Goal: Communication & Community: Share content

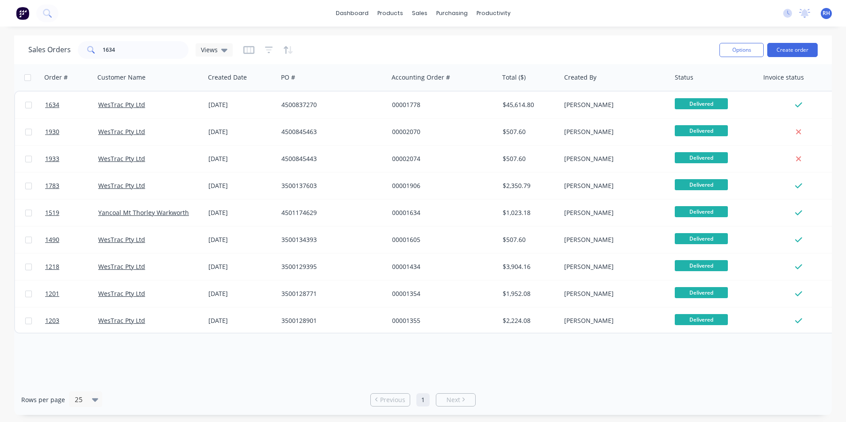
click at [112, 38] on div "Sales Orders 1634 Views Options Create order" at bounding box center [423, 49] width 818 height 29
click at [129, 49] on input "1634" at bounding box center [146, 50] width 86 height 18
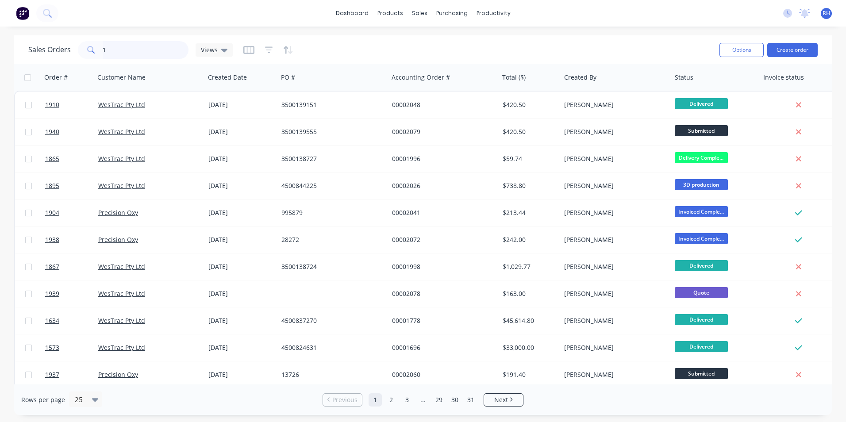
click at [113, 48] on input "1" at bounding box center [146, 50] width 86 height 18
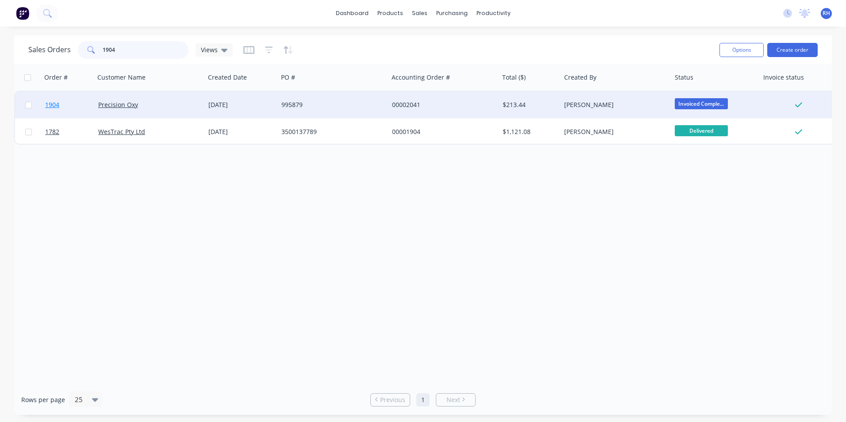
type input "1904"
click at [56, 104] on span "1904" at bounding box center [52, 104] width 14 height 9
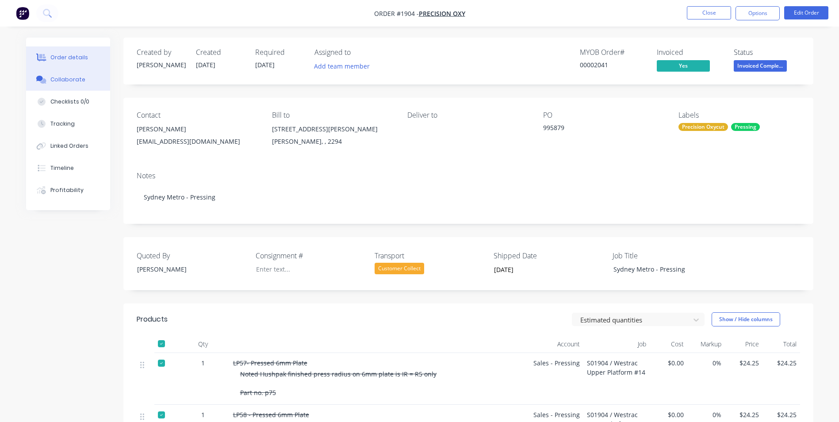
click at [78, 85] on button "Collaborate" at bounding box center [68, 80] width 84 height 22
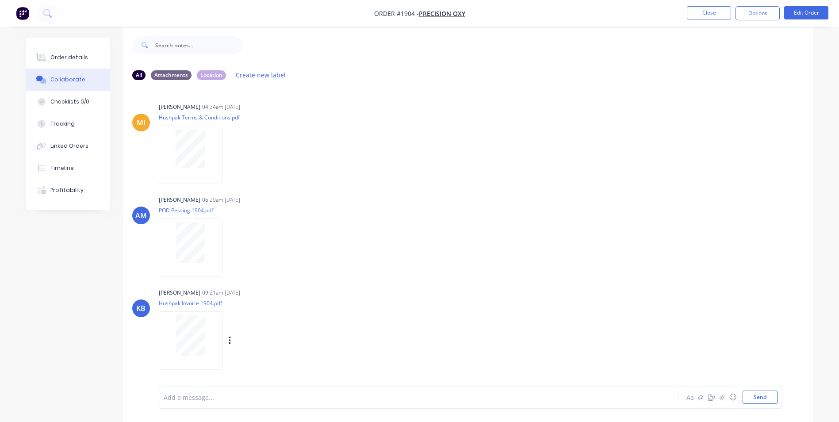
scroll to position [13, 0]
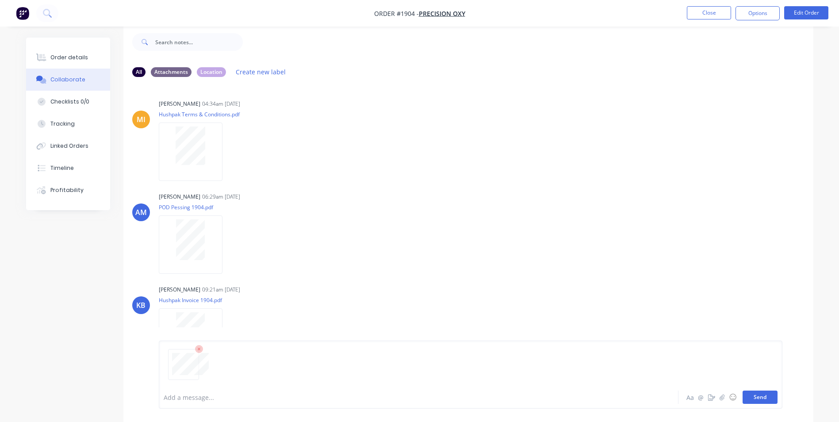
click at [763, 399] on button "Send" at bounding box center [760, 397] width 35 height 13
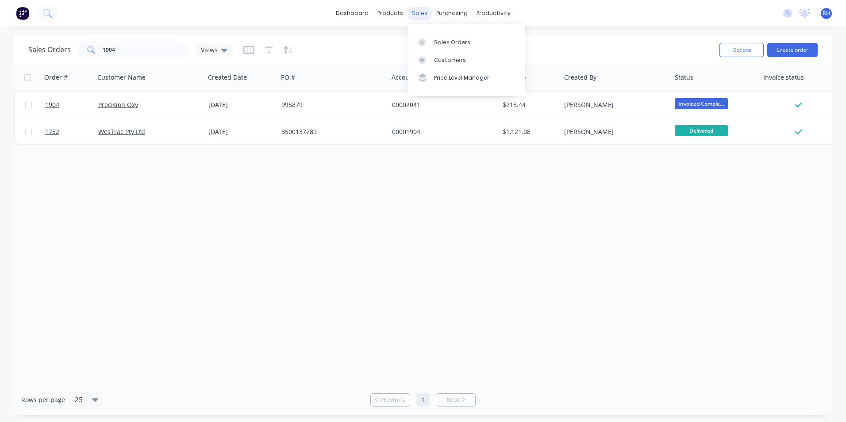
click at [421, 18] on div "sales" at bounding box center [419, 13] width 24 height 13
click at [436, 49] on link "Sales Orders" at bounding box center [465, 42] width 117 height 18
click at [479, 48] on link "Sales Orders" at bounding box center [465, 42] width 117 height 18
click at [151, 52] on input "1904" at bounding box center [146, 50] width 86 height 18
type input "1660"
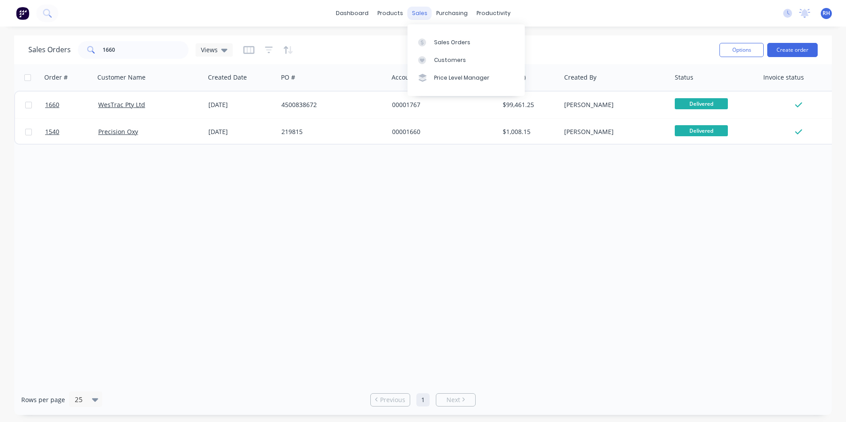
click at [423, 15] on div "sales" at bounding box center [419, 13] width 24 height 13
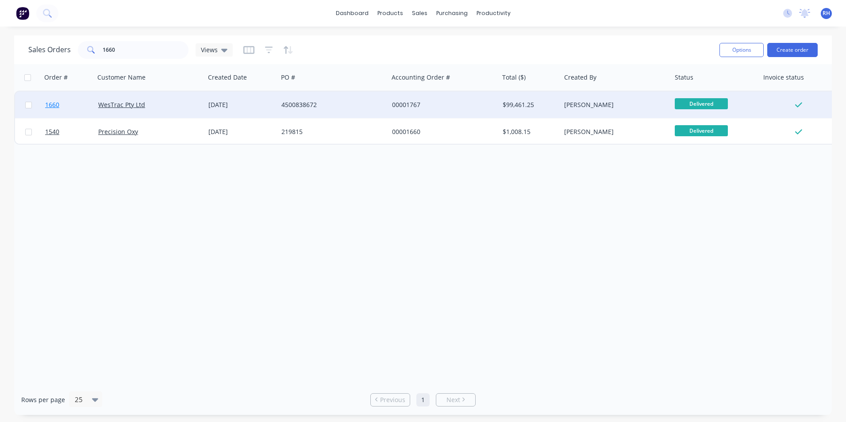
click at [58, 105] on span "1660" at bounding box center [52, 104] width 14 height 9
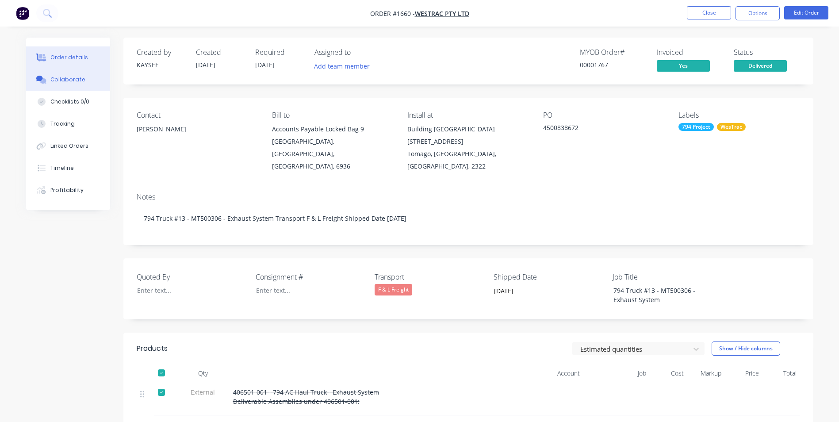
click at [83, 83] on button "Collaborate" at bounding box center [68, 80] width 84 height 22
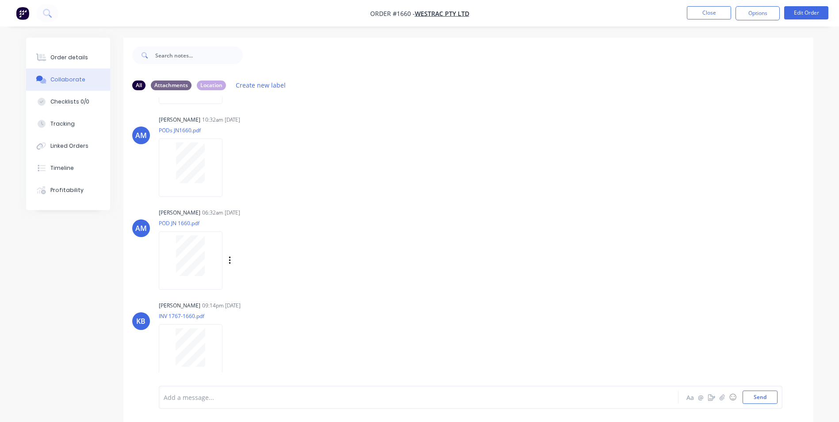
scroll to position [1020, 0]
click at [767, 399] on button "Send" at bounding box center [760, 397] width 35 height 13
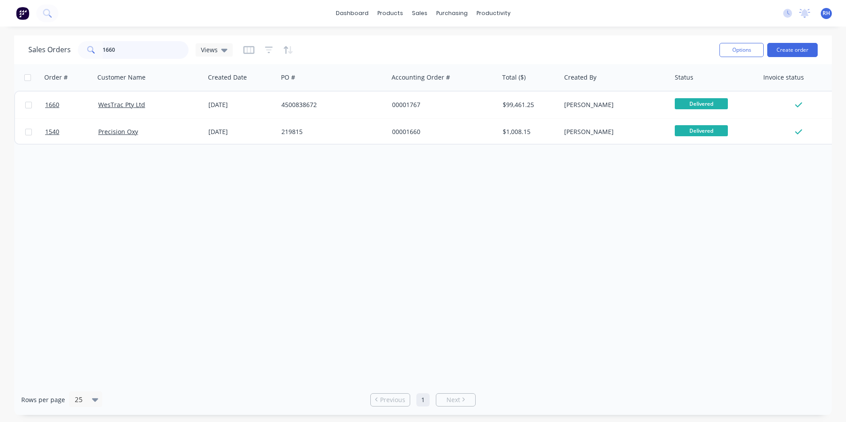
click at [122, 50] on input "1660" at bounding box center [146, 50] width 86 height 18
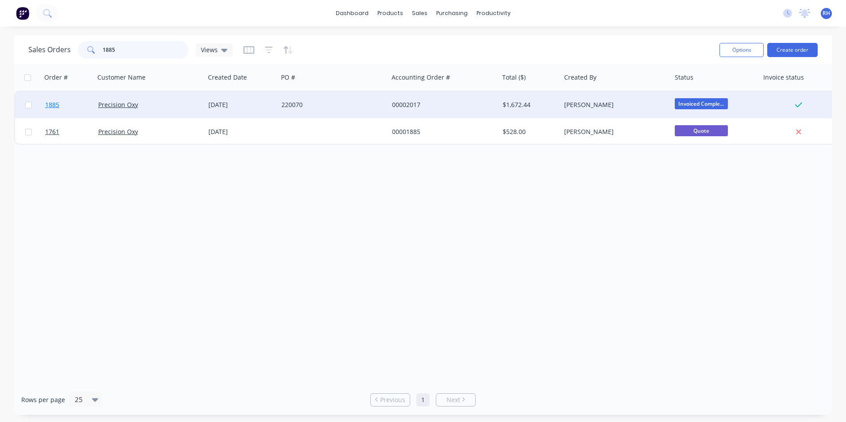
type input "1885"
click at [52, 104] on span "1885" at bounding box center [52, 104] width 14 height 9
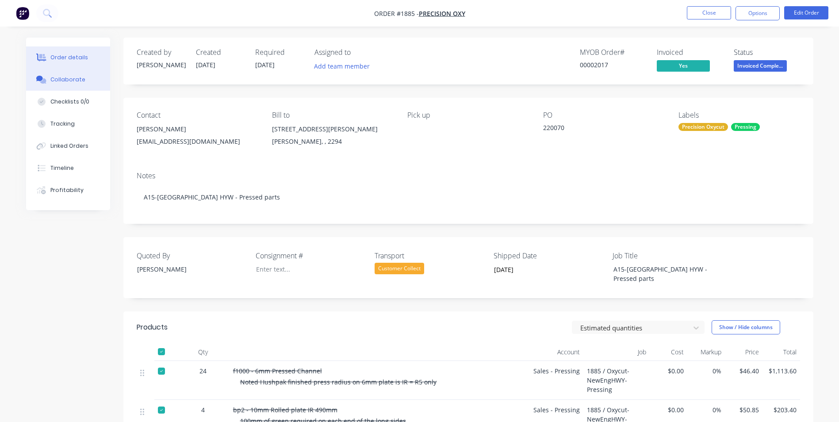
click at [88, 85] on button "Collaborate" at bounding box center [68, 80] width 84 height 22
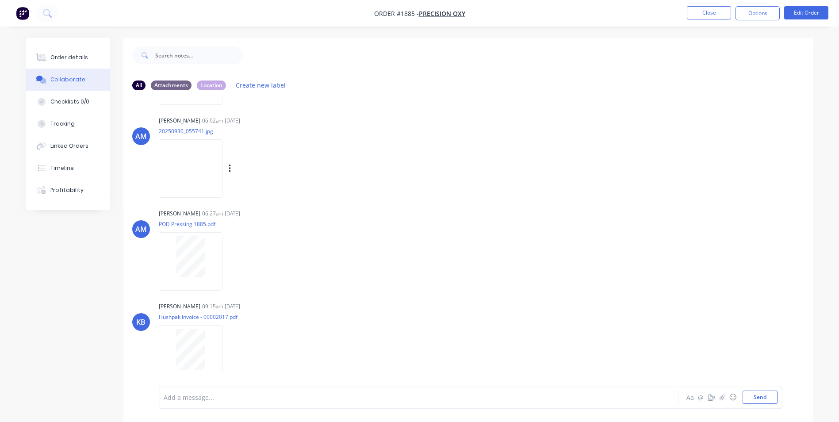
scroll to position [184, 0]
click at [756, 397] on button "Send" at bounding box center [760, 397] width 35 height 13
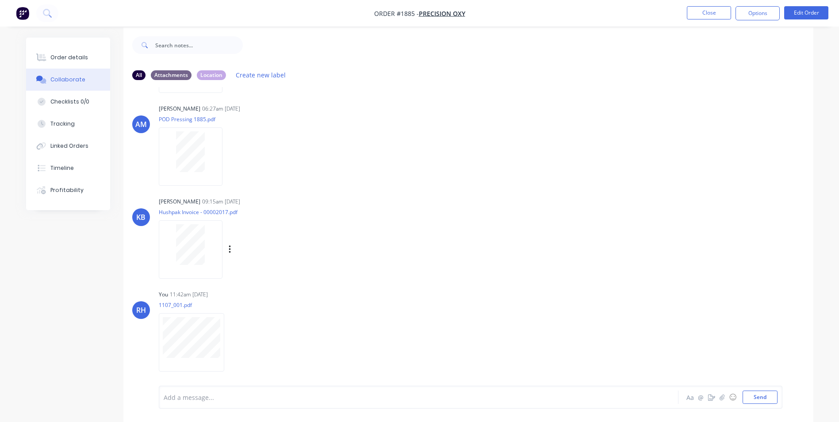
scroll to position [13, 0]
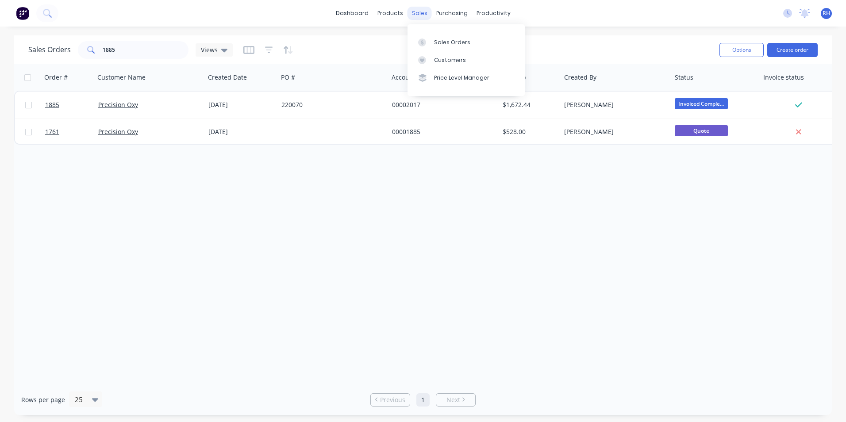
click at [420, 13] on div "sales" at bounding box center [419, 13] width 24 height 13
click at [457, 43] on div "Sales Orders" at bounding box center [452, 42] width 36 height 8
click at [130, 52] on input "1885" at bounding box center [146, 50] width 86 height 18
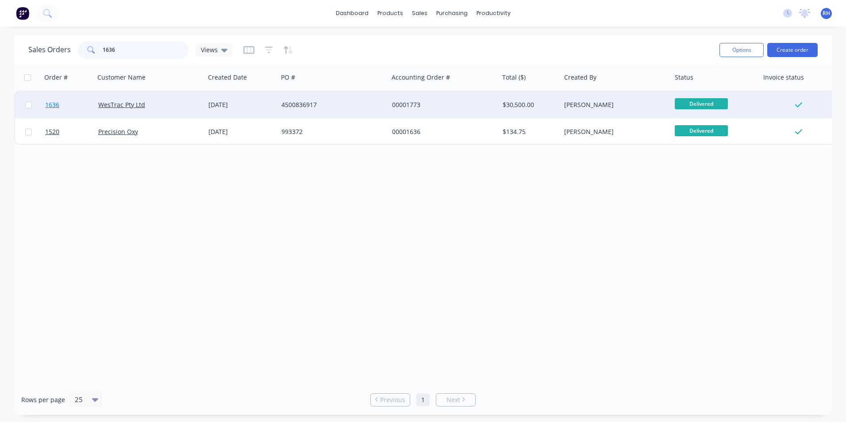
type input "1636"
click at [55, 104] on span "1636" at bounding box center [52, 104] width 14 height 9
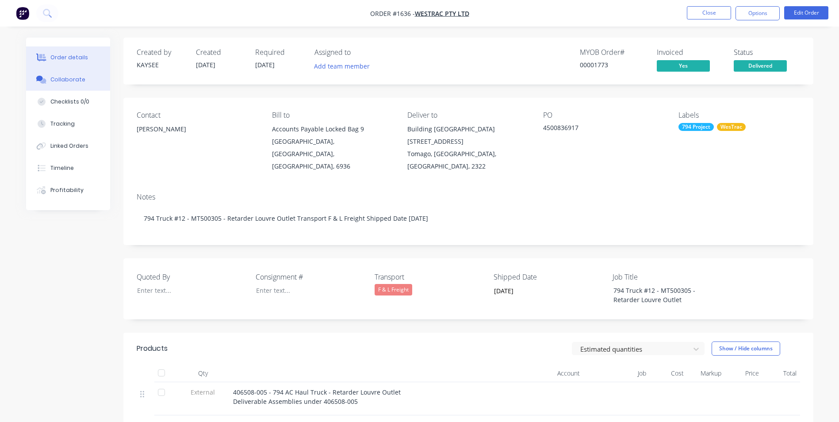
click at [62, 85] on button "Collaborate" at bounding box center [68, 80] width 84 height 22
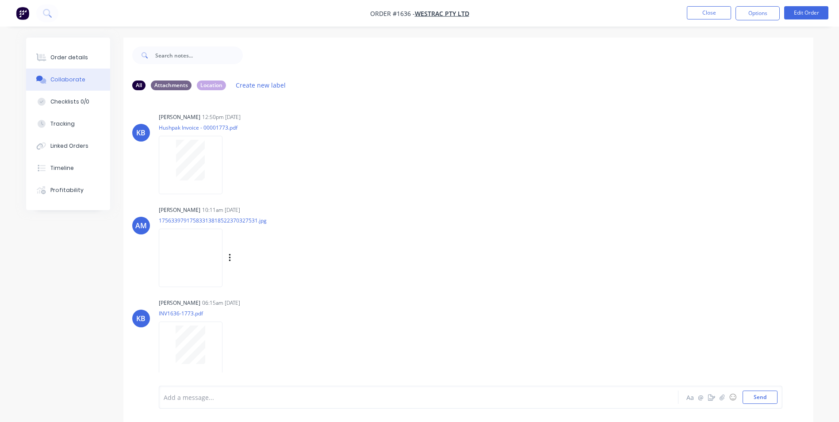
scroll to position [265, 0]
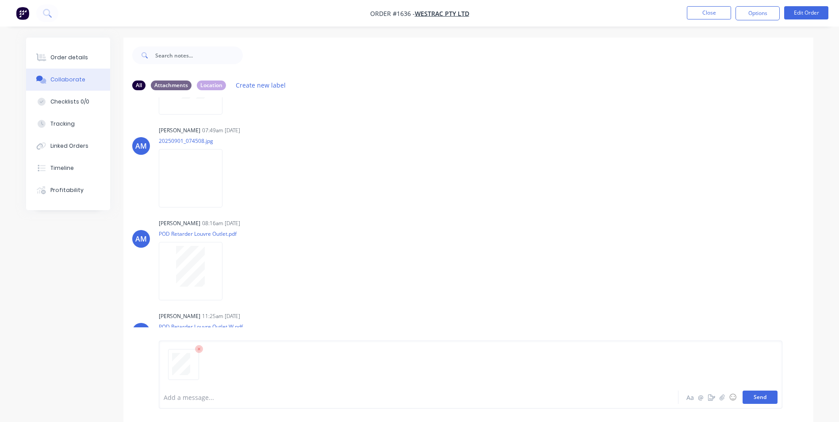
click at [768, 399] on button "Send" at bounding box center [760, 397] width 35 height 13
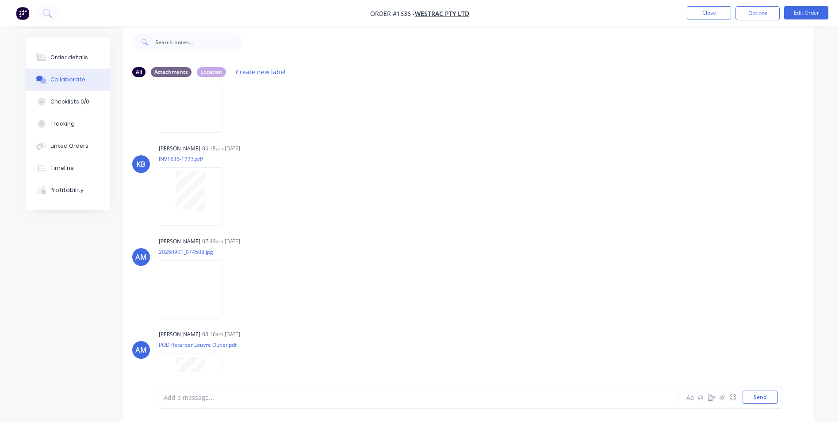
scroll to position [0, 0]
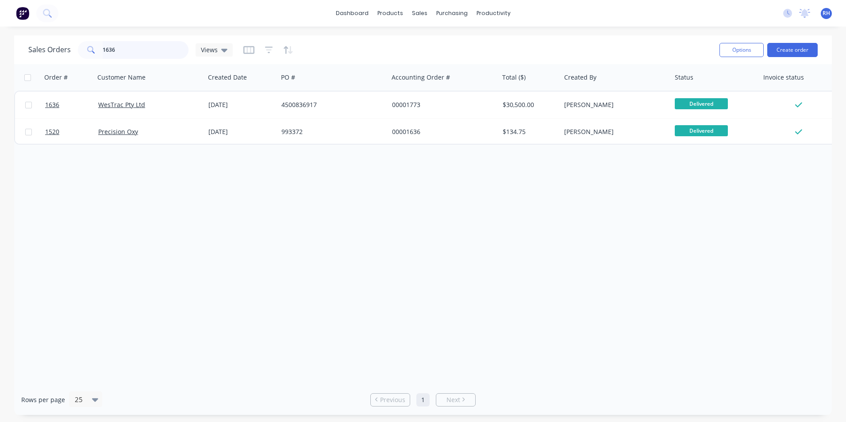
click at [127, 50] on input "1636" at bounding box center [146, 50] width 86 height 18
type input "1885"
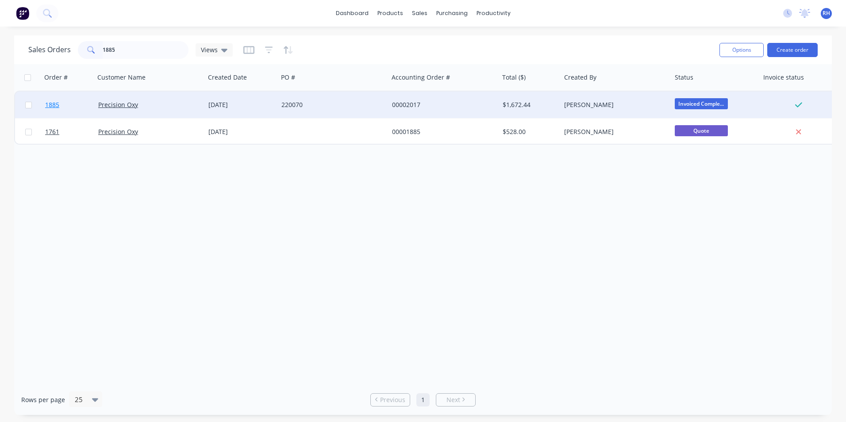
click at [55, 106] on span "1885" at bounding box center [52, 104] width 14 height 9
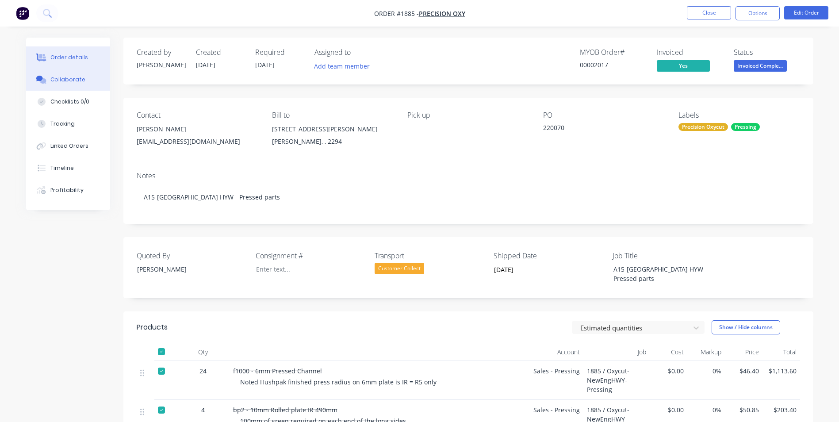
click at [74, 81] on div "Collaborate" at bounding box center [67, 80] width 35 height 8
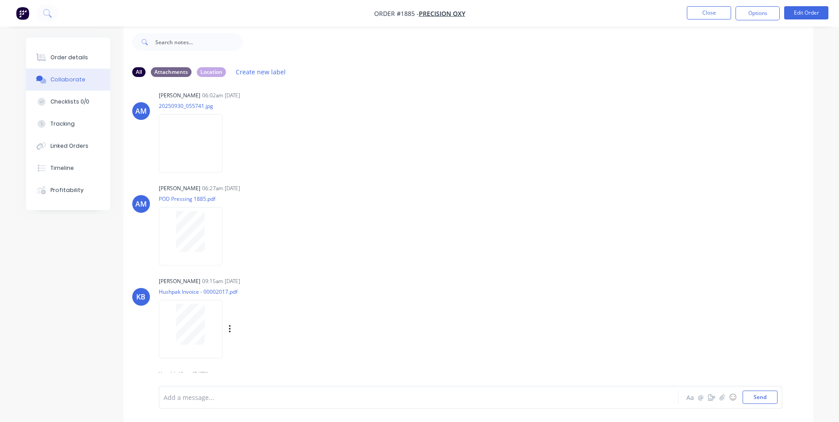
scroll to position [188, 0]
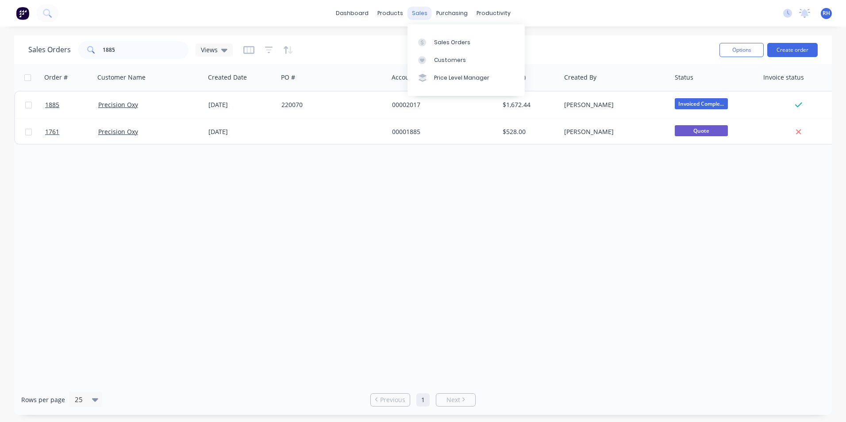
click at [414, 13] on div "sales" at bounding box center [419, 13] width 24 height 13
click at [128, 54] on input "1885" at bounding box center [146, 50] width 86 height 18
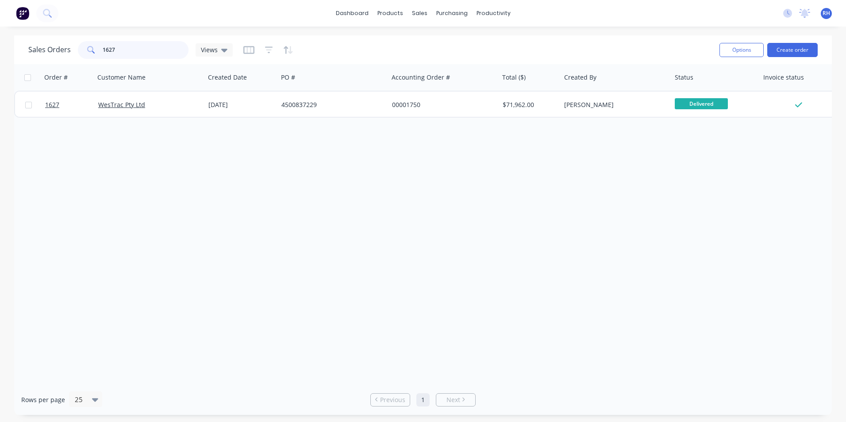
type input "1627"
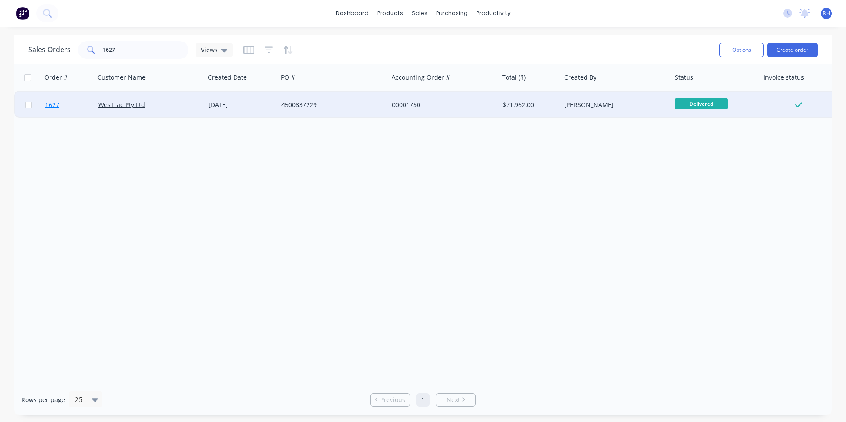
click at [58, 103] on span "1627" at bounding box center [52, 104] width 14 height 9
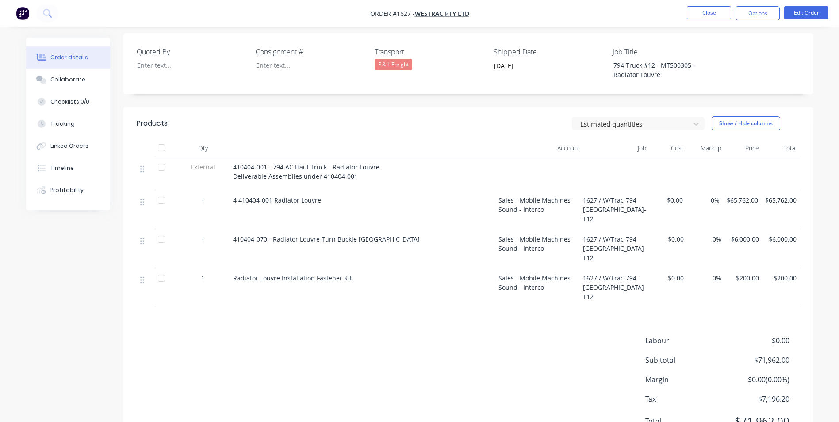
scroll to position [227, 0]
drag, startPoint x: 96, startPoint y: 77, endPoint x: 106, endPoint y: 79, distance: 9.9
click at [96, 78] on button "Collaborate" at bounding box center [68, 80] width 84 height 22
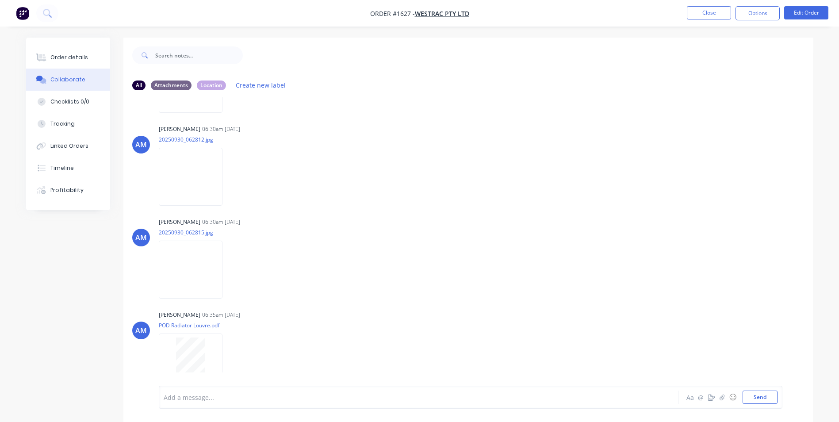
scroll to position [786, 0]
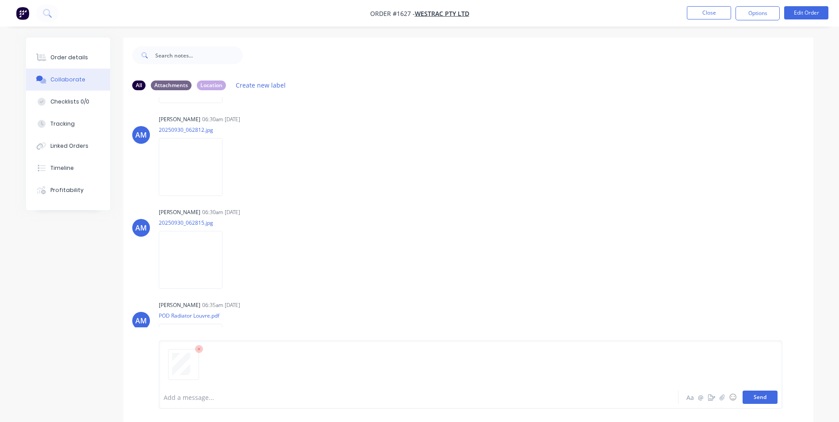
click at [767, 402] on button "Send" at bounding box center [760, 397] width 35 height 13
